Goal: Task Accomplishment & Management: Use online tool/utility

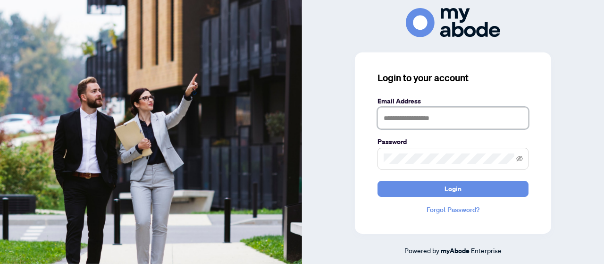
click at [431, 121] on input "text" at bounding box center [453, 118] width 151 height 22
type input "**********"
click at [441, 186] on button "Login" at bounding box center [453, 189] width 151 height 16
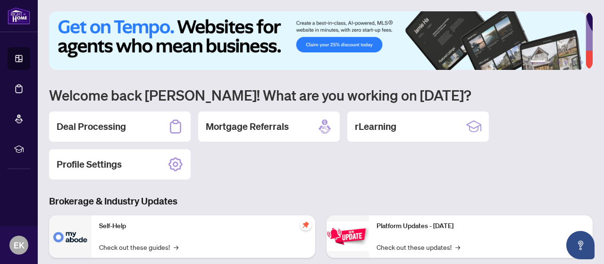
click at [95, 126] on h2 "Deal Processing" at bounding box center [91, 126] width 69 height 13
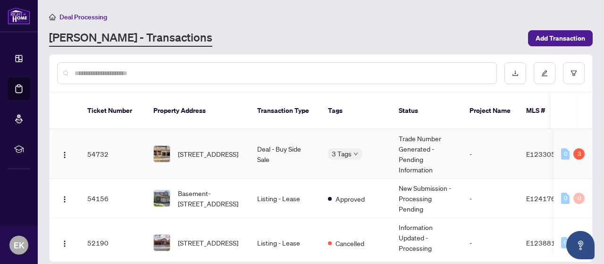
click at [355, 152] on icon "down" at bounding box center [356, 154] width 5 height 5
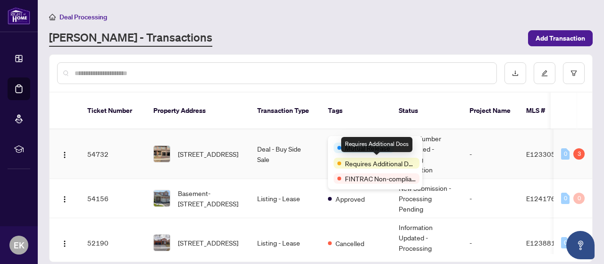
click at [381, 163] on span "Requires Additional Docs" at bounding box center [380, 163] width 71 height 10
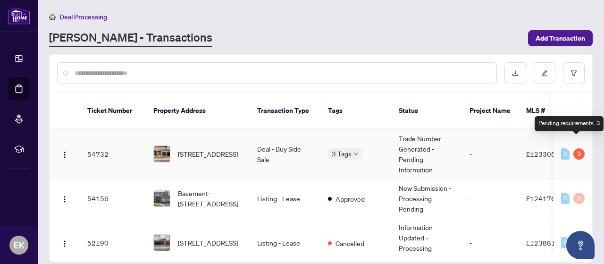
click at [577, 148] on div "3" at bounding box center [578, 153] width 11 height 11
